Goal: Task Accomplishment & Management: Manage account settings

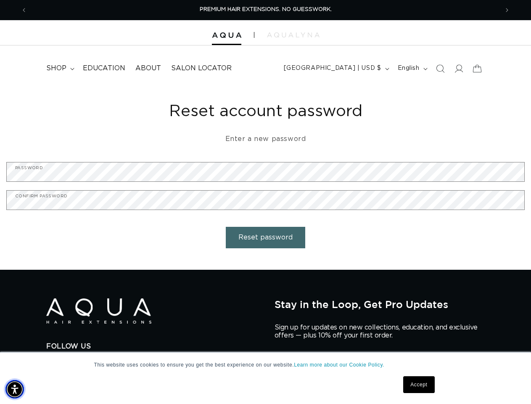
click at [15, 389] on img "Accessibility Menu" at bounding box center [14, 389] width 19 height 19
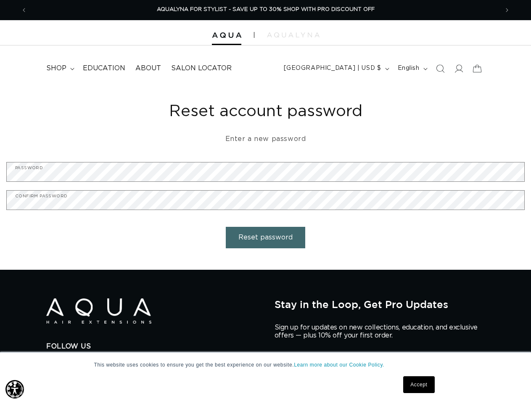
scroll to position [0, 0]
